Goal: Share content: Share content

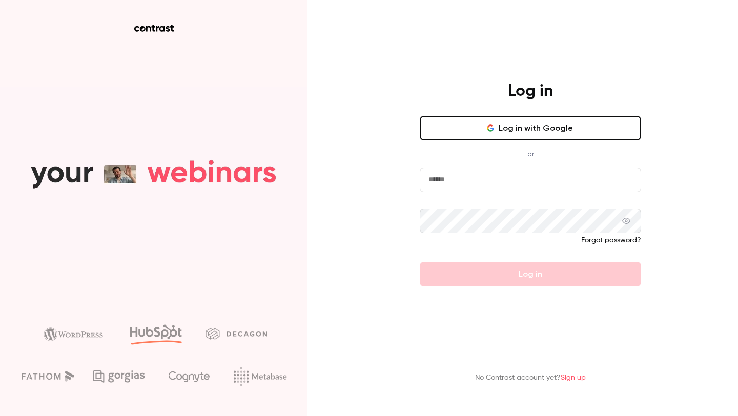
click at [498, 127] on button "Log in with Google" at bounding box center [531, 128] width 222 height 25
click at [498, 129] on button "Log in with Google" at bounding box center [531, 128] width 222 height 25
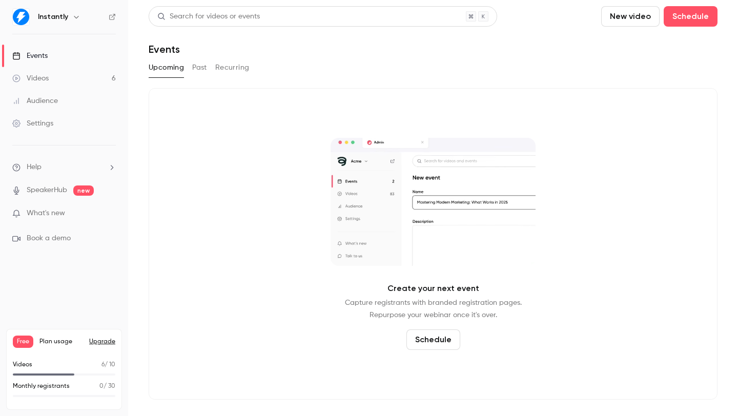
click at [625, 22] on button "New video" at bounding box center [631, 16] width 58 height 21
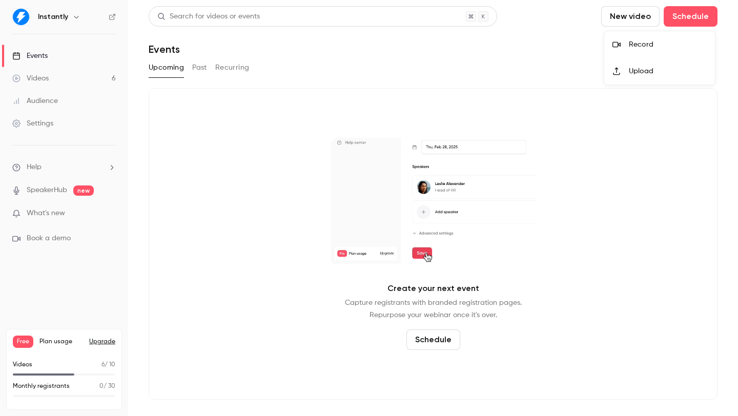
click at [639, 71] on div "Upload" at bounding box center [668, 71] width 78 height 10
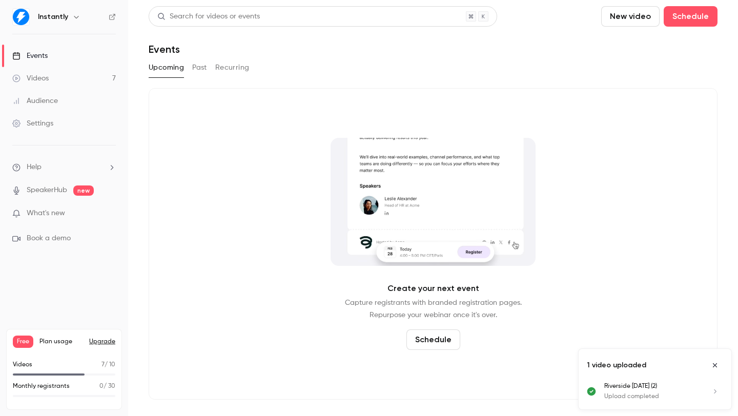
click at [68, 358] on div "Free Plan usage Upgrade Videos 7 / 10 Monthly registrants 0 / 30" at bounding box center [64, 369] width 116 height 81
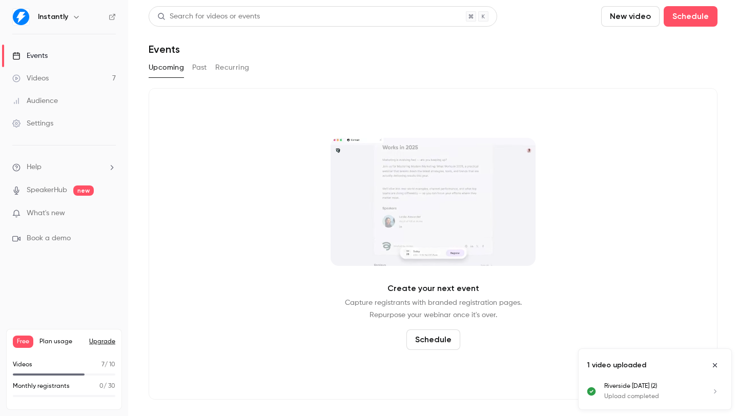
click at [47, 84] on link "Videos 7" at bounding box center [64, 78] width 128 height 23
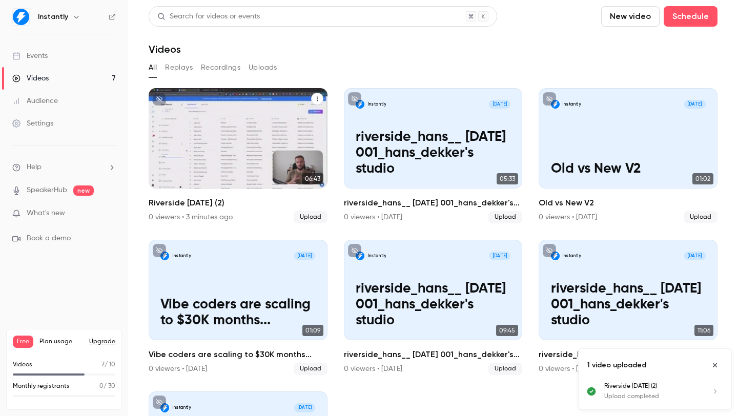
click at [226, 153] on div "Instantly [DATE] Riverside [DATE] (2)" at bounding box center [238, 138] width 179 height 101
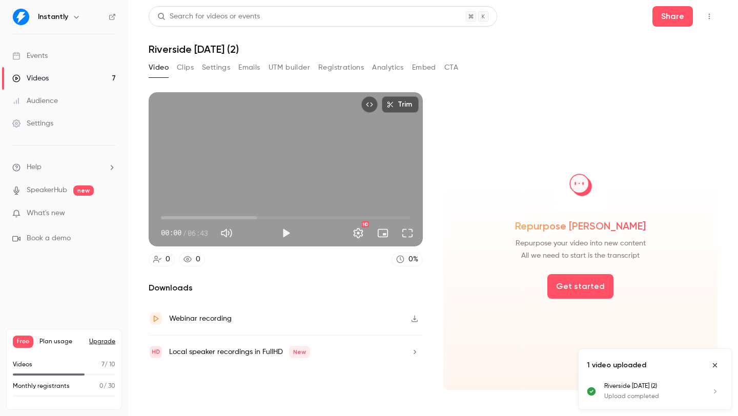
click at [194, 67] on div "Video Clips Settings Emails UTM builder Registrations Analytics Embed CTA" at bounding box center [304, 67] width 310 height 16
click at [598, 289] on button "Get started" at bounding box center [581, 286] width 66 height 25
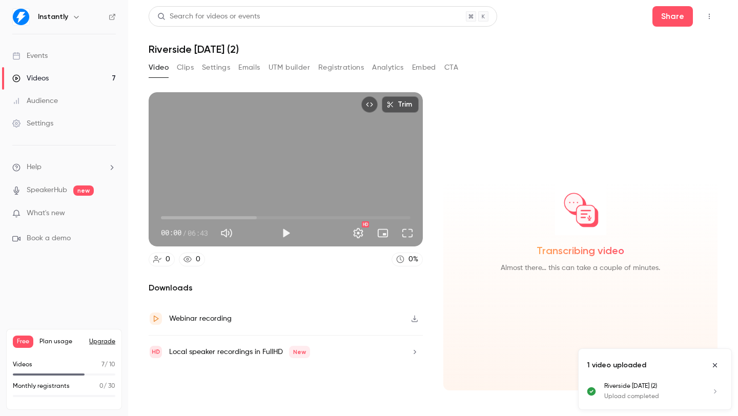
click at [715, 366] on icon "Close uploads list" at bounding box center [715, 366] width 4 height 4
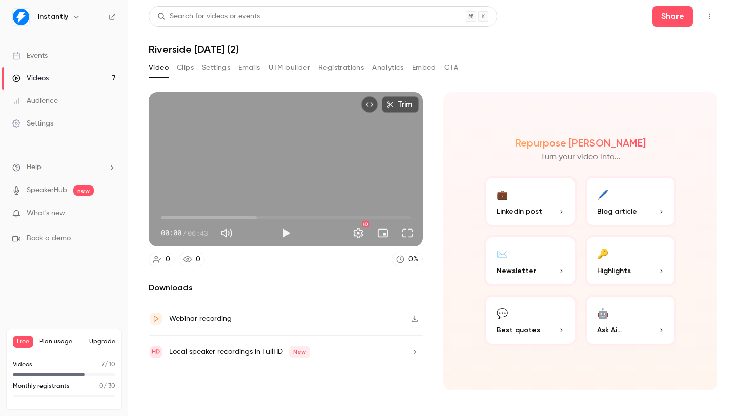
click at [515, 270] on span "Newsletter" at bounding box center [516, 271] width 39 height 11
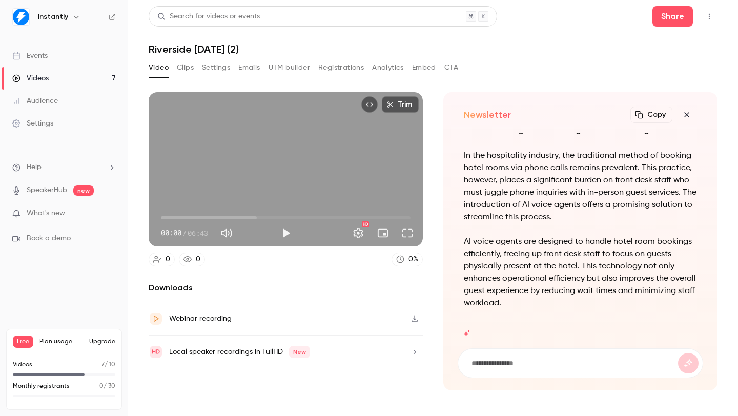
drag, startPoint x: 462, startPoint y: 138, endPoint x: 547, endPoint y: 297, distance: 180.3
click at [547, 299] on div "Revolutionizing Hotel Bookings with AI Voice Agents In the hospitality industry…" at bounding box center [581, 234] width 246 height 203
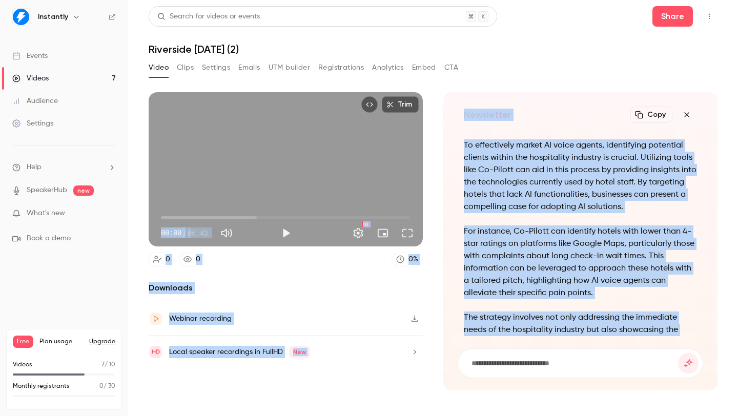
scroll to position [-402, 0]
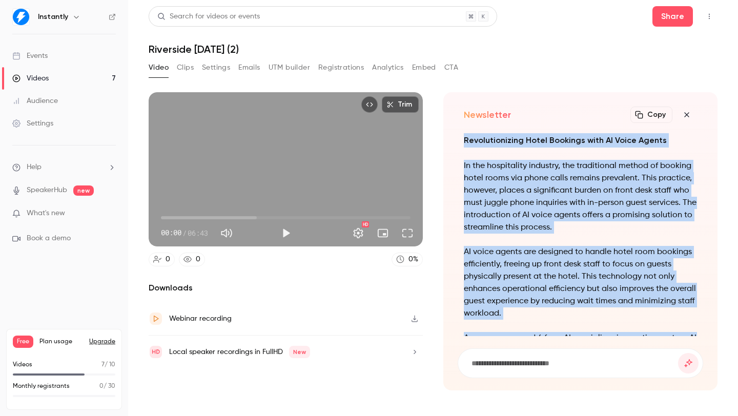
drag, startPoint x: 688, startPoint y: 319, endPoint x: 463, endPoint y: 140, distance: 287.2
click at [464, 140] on div "Revolutionizing Hotel Bookings with AI Voice Agents In the hospitality industry…" at bounding box center [581, 234] width 246 height 203
copy div "Revolutionizing Hotel Bookings with AI Voice Agents In the hospitality industry…"
